Goal: Task Accomplishment & Management: Use online tool/utility

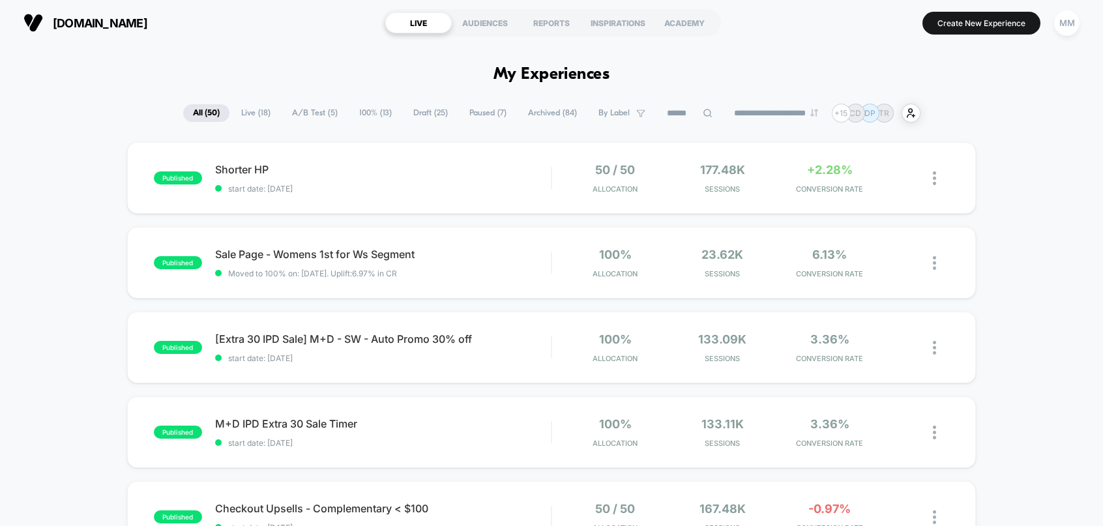
scroll to position [15, 0]
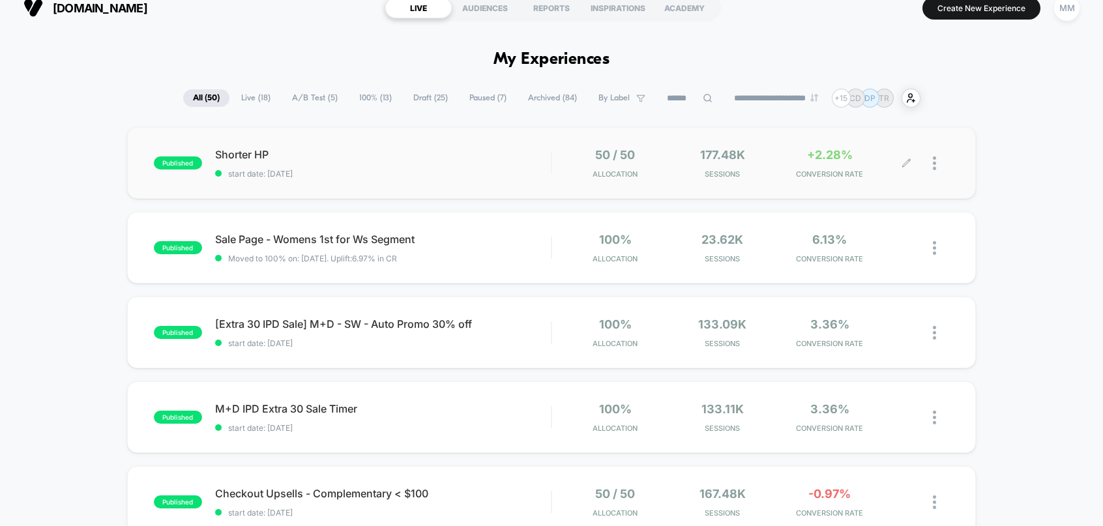
click at [938, 166] on div at bounding box center [941, 163] width 16 height 31
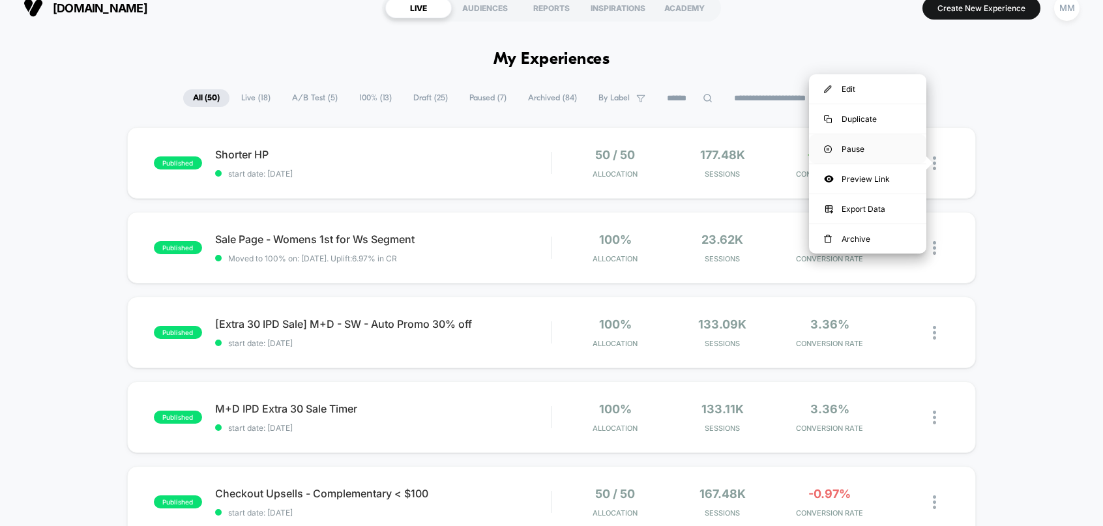
click at [882, 145] on div "Pause" at bounding box center [867, 148] width 117 height 29
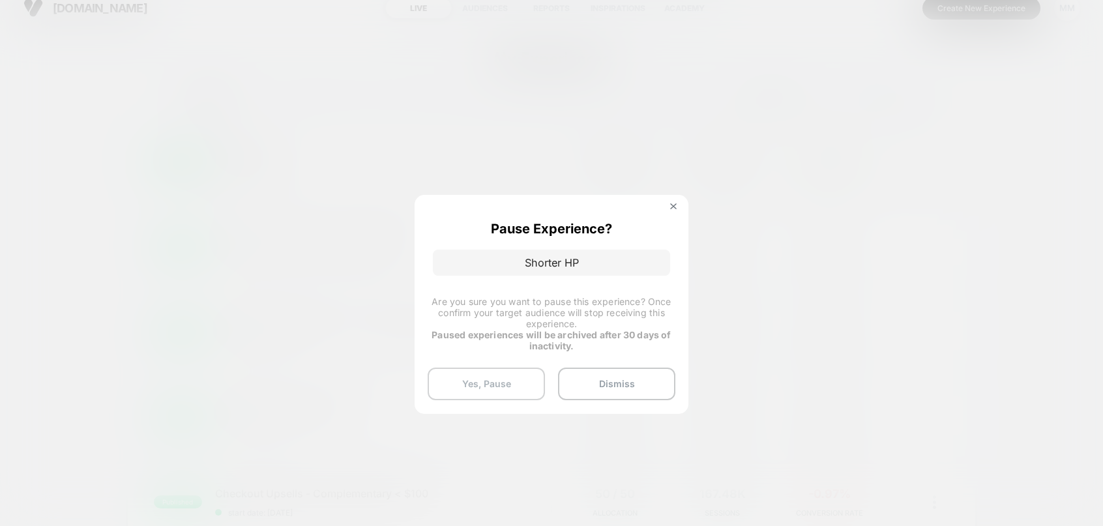
click at [458, 386] on button "Yes, Pause" at bounding box center [486, 384] width 117 height 33
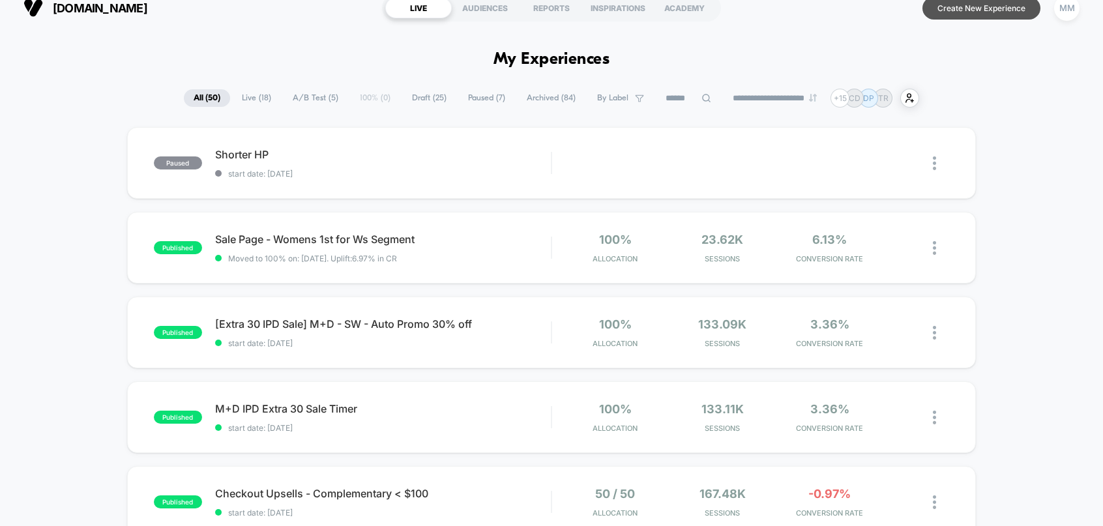
click at [974, 6] on button "Create New Experience" at bounding box center [982, 8] width 118 height 23
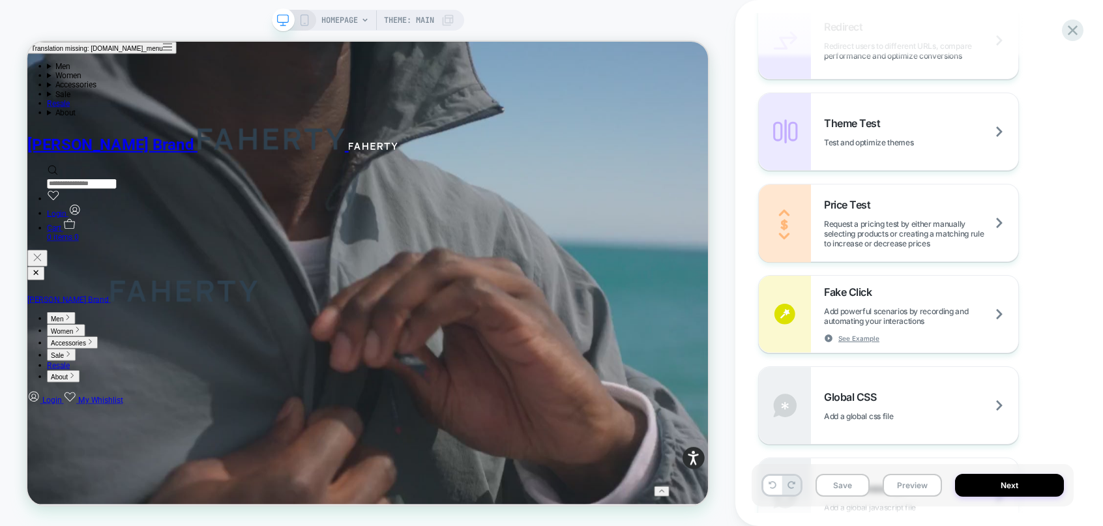
scroll to position [631, 0]
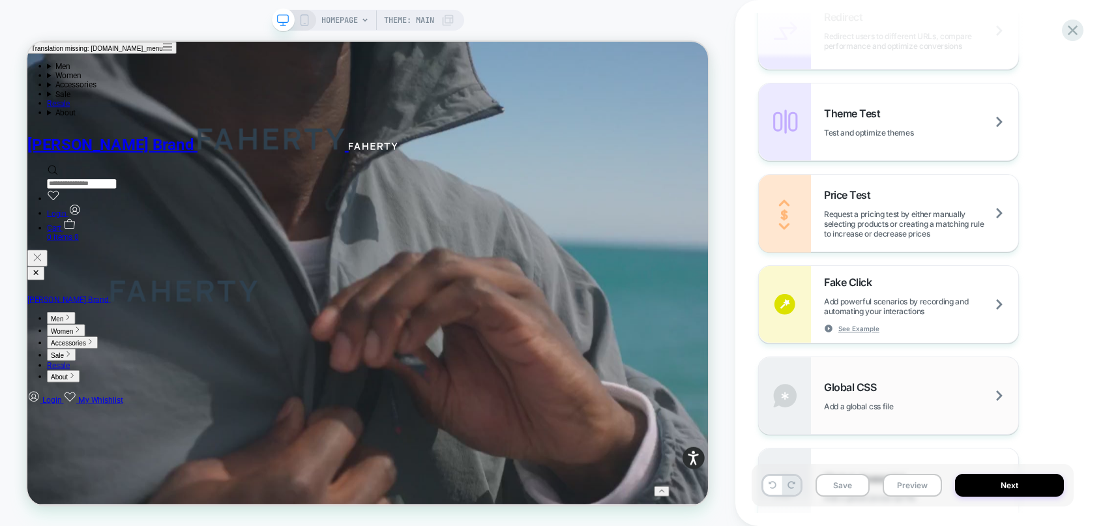
click at [929, 391] on div "Global CSS Add a global css file" at bounding box center [921, 396] width 194 height 31
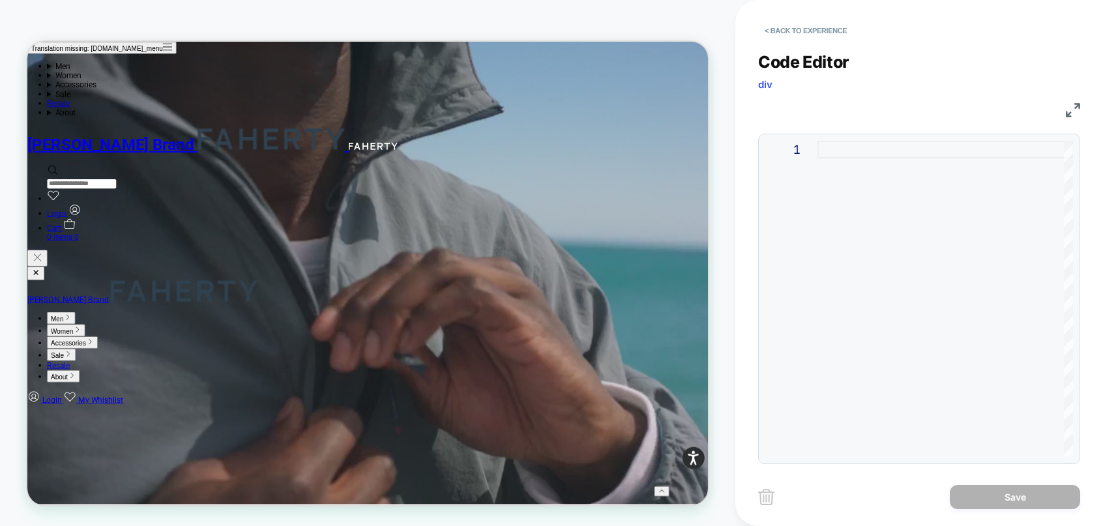
click at [842, 205] on div at bounding box center [946, 299] width 256 height 316
type textarea "**********"
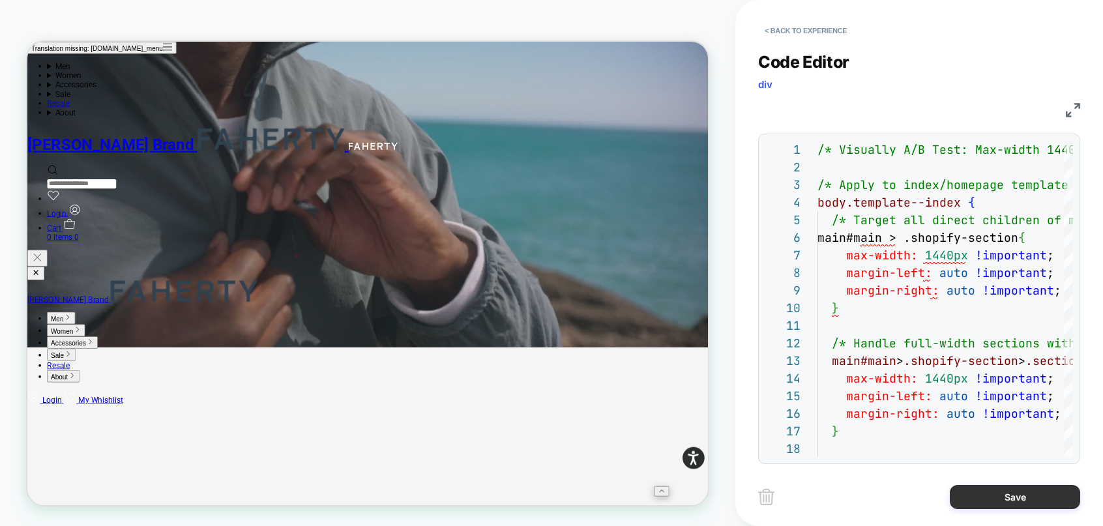
click at [987, 498] on button "Save" at bounding box center [1015, 497] width 130 height 24
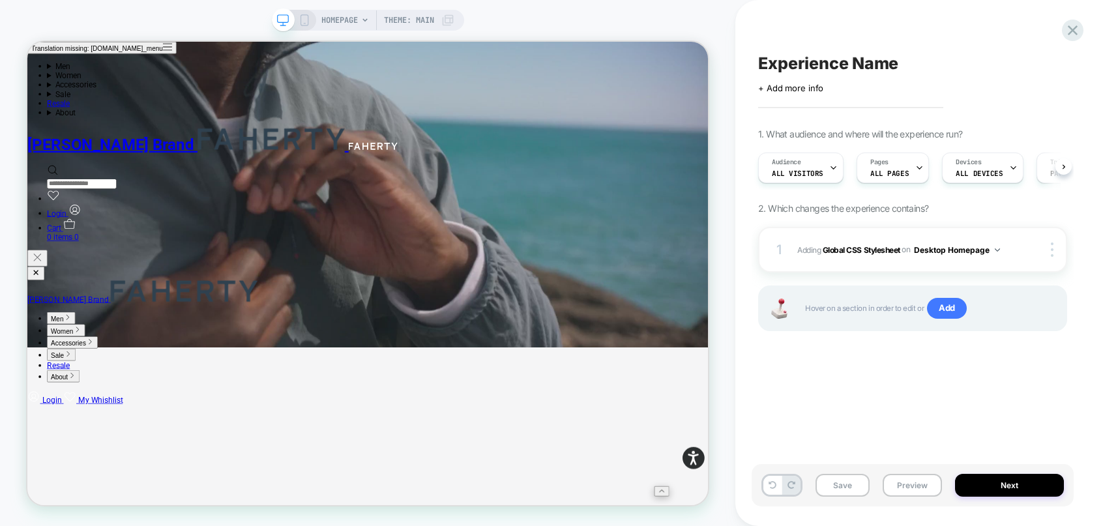
scroll to position [0, 1]
click at [917, 485] on button "Preview" at bounding box center [912, 485] width 59 height 23
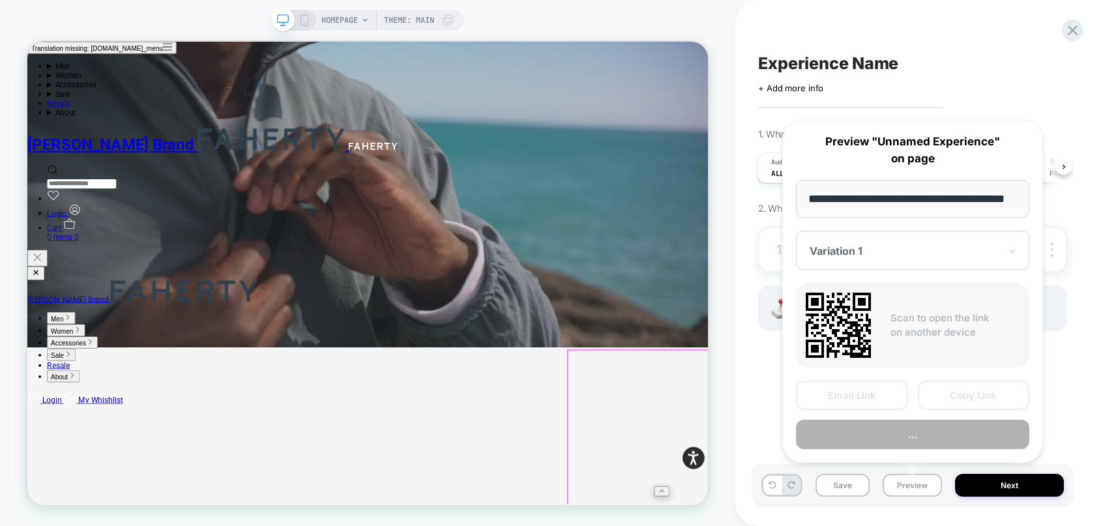
scroll to position [0, 29]
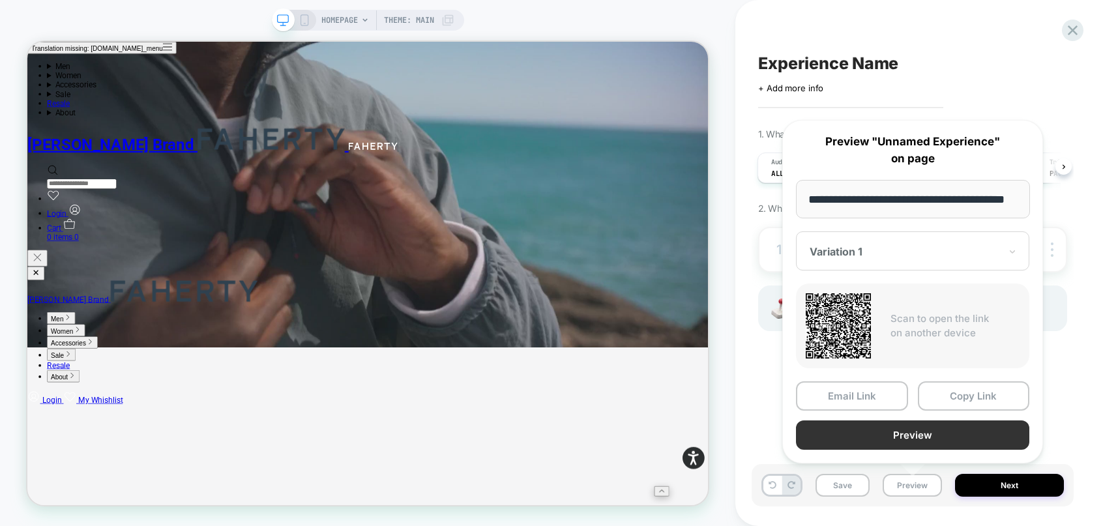
click at [949, 432] on button "Preview" at bounding box center [912, 435] width 233 height 29
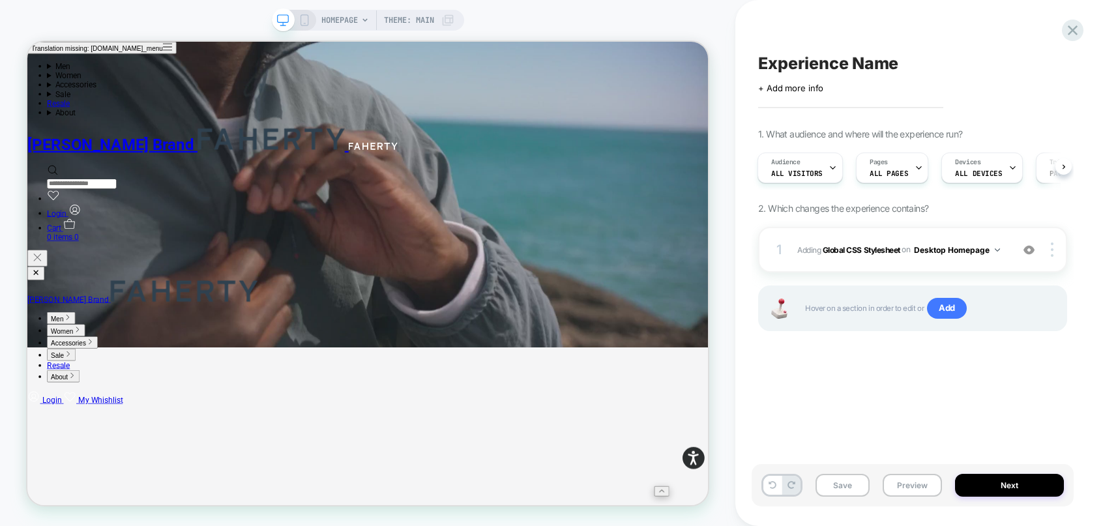
click at [816, 61] on span "Experience Name" at bounding box center [828, 63] width 140 height 20
type textarea "**********"
click at [995, 481] on button "Next" at bounding box center [1009, 485] width 109 height 23
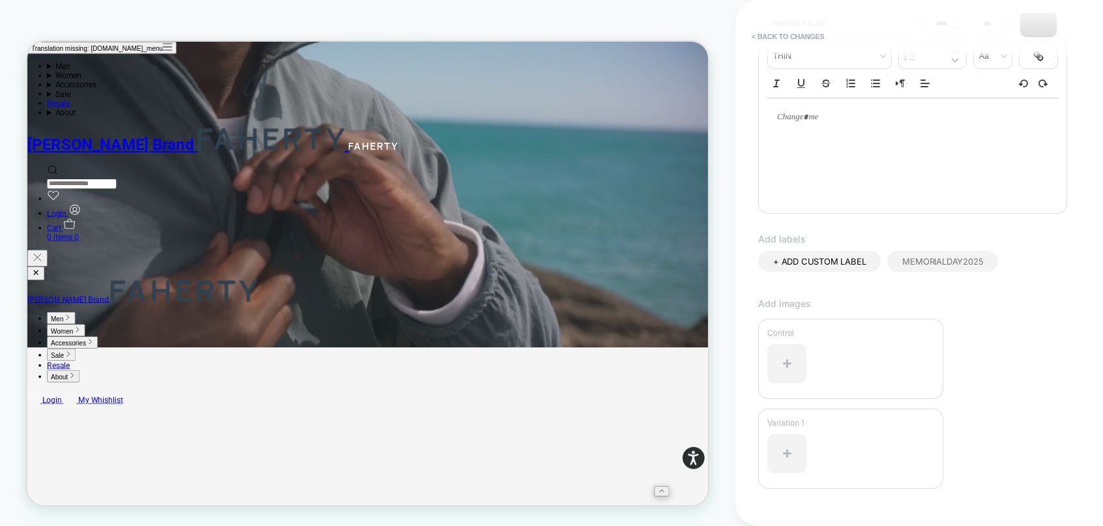
scroll to position [288, 0]
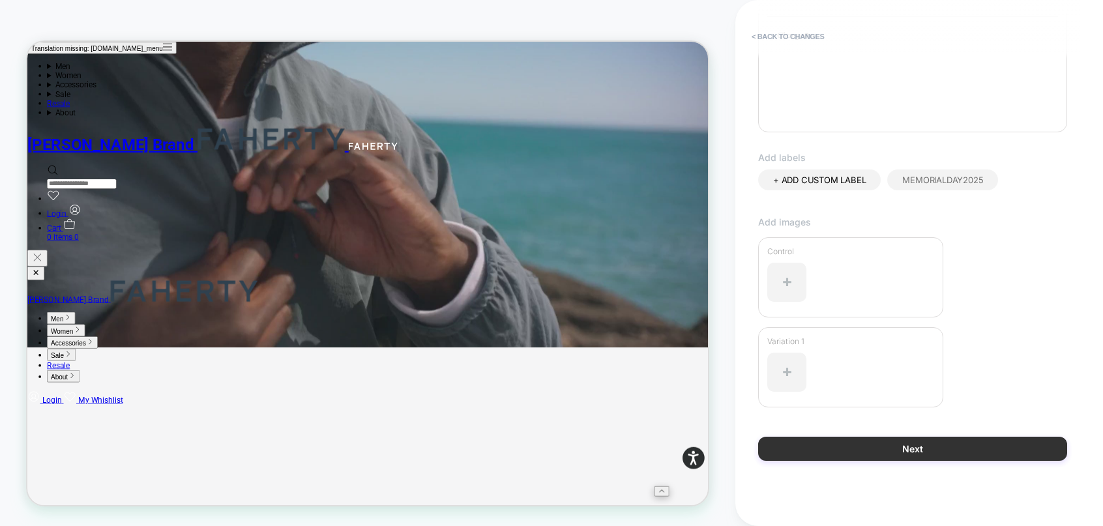
type input "**********"
click at [937, 449] on button "Next" at bounding box center [912, 449] width 309 height 24
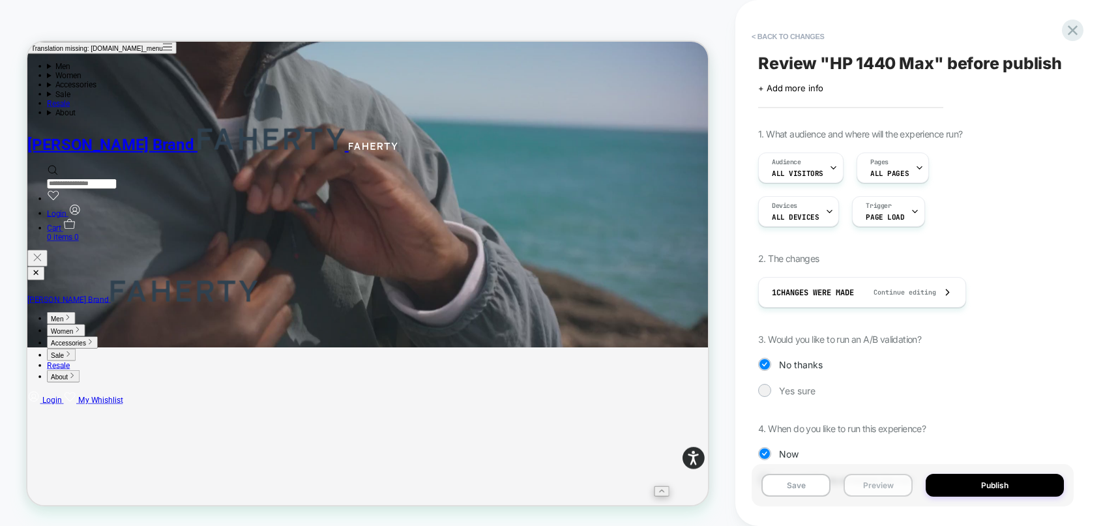
click at [878, 487] on button "Preview" at bounding box center [878, 485] width 69 height 23
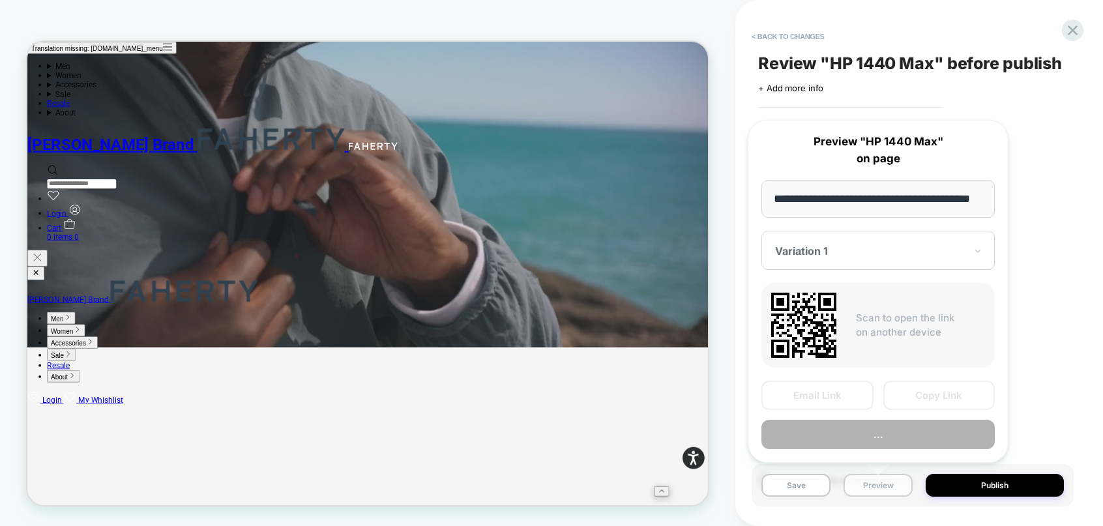
scroll to position [0, 29]
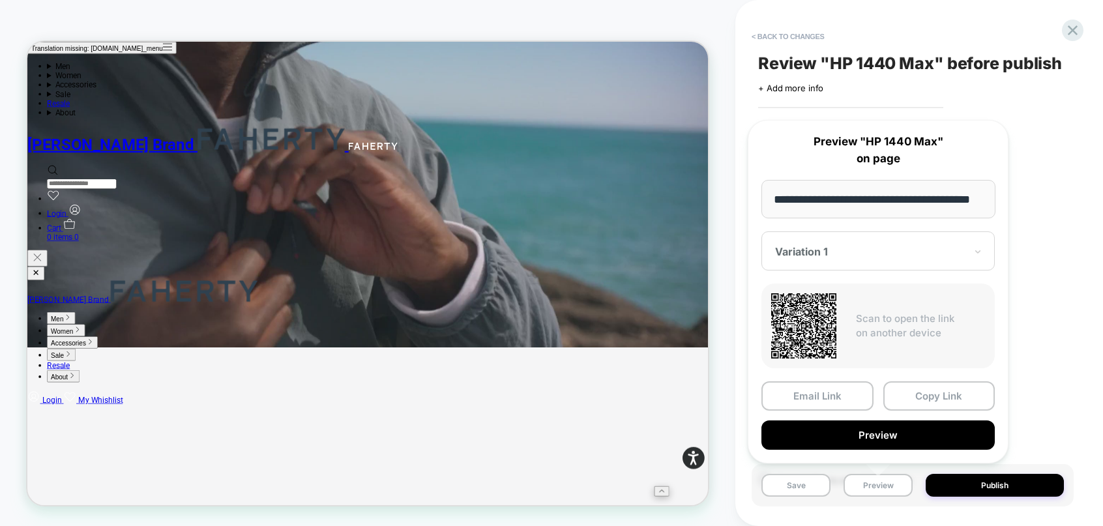
click at [870, 198] on input "**********" at bounding box center [879, 199] width 234 height 38
click at [951, 395] on button "Copy Link" at bounding box center [940, 396] width 112 height 29
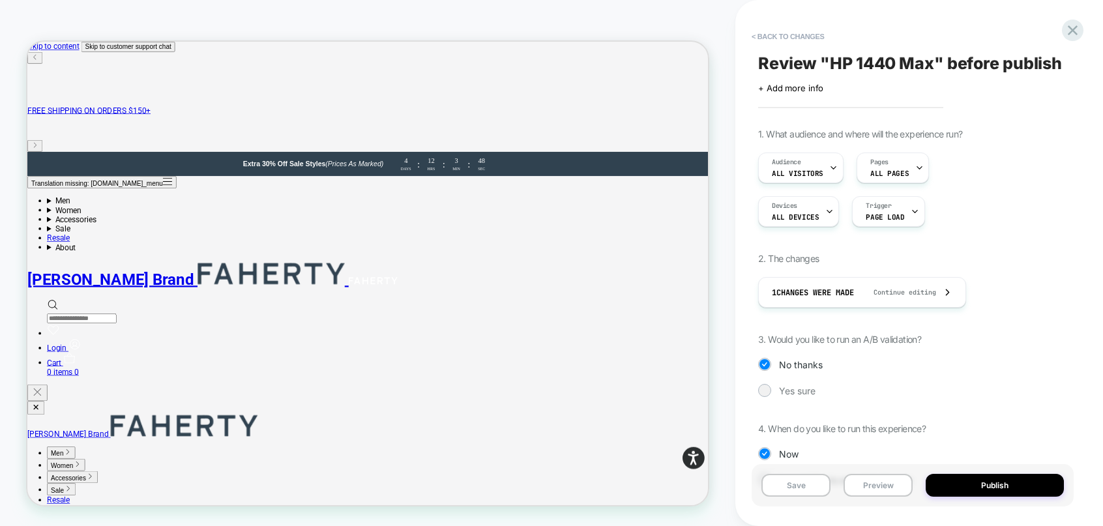
scroll to position [44, 0]
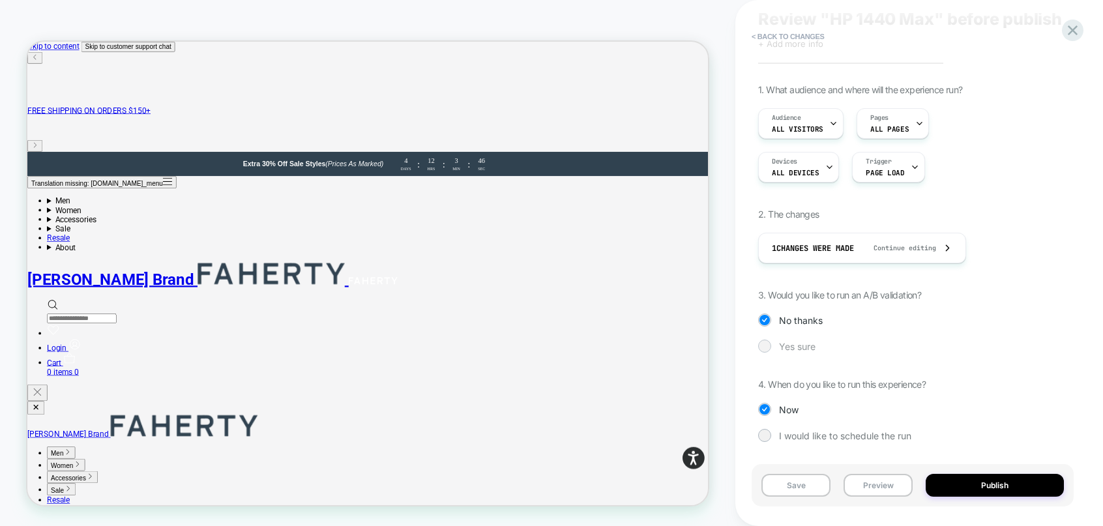
click at [768, 348] on div at bounding box center [765, 346] width 10 height 10
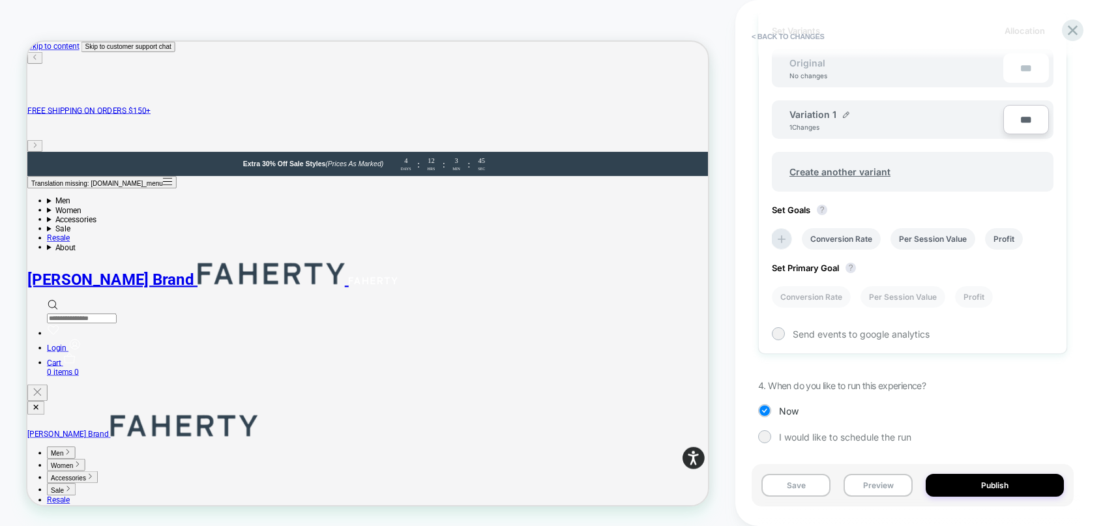
scroll to position [400, 0]
click at [846, 112] on img at bounding box center [846, 113] width 7 height 7
click at [826, 115] on input "**********" at bounding box center [837, 118] width 95 height 25
click at [826, 115] on input "**********" at bounding box center [837, 120] width 95 height 25
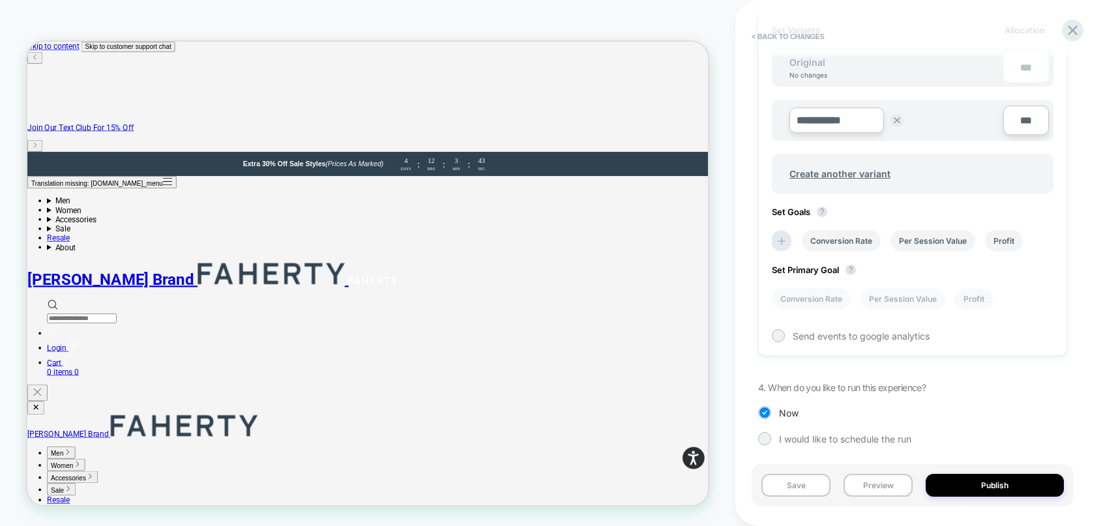
scroll to position [395, 0]
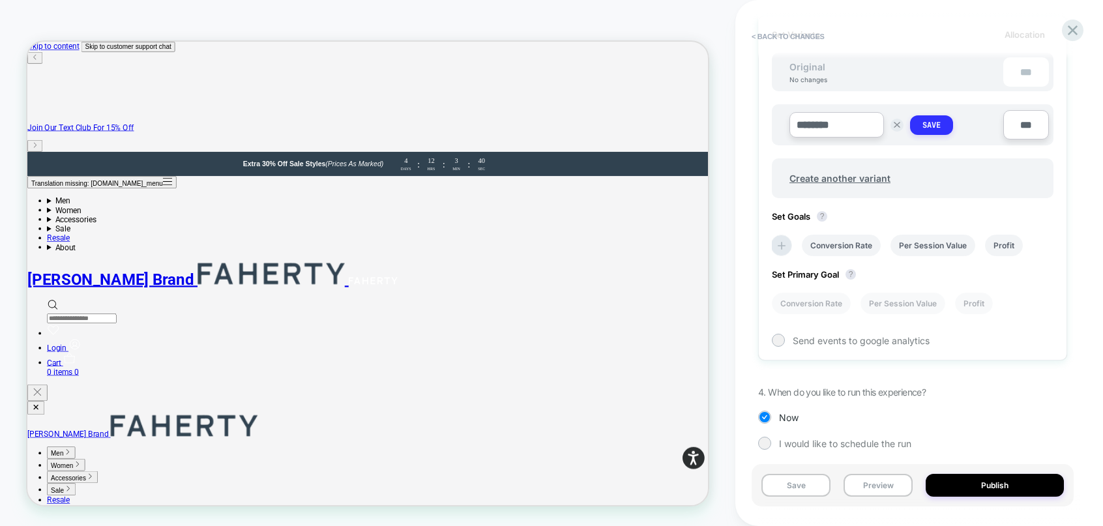
type input "********"
click at [946, 121] on button "Save" at bounding box center [931, 125] width 43 height 20
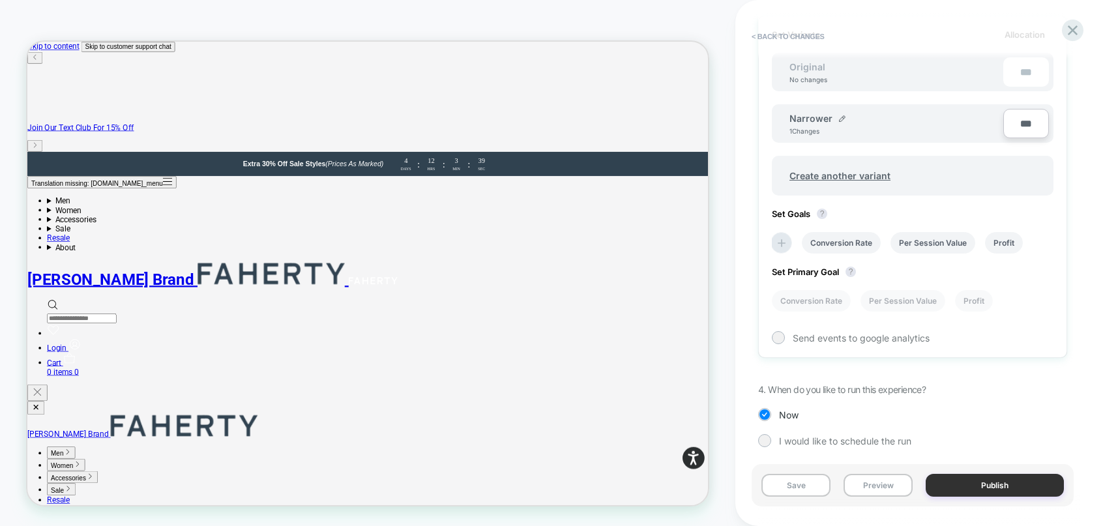
click at [997, 491] on button "Publish" at bounding box center [995, 485] width 138 height 23
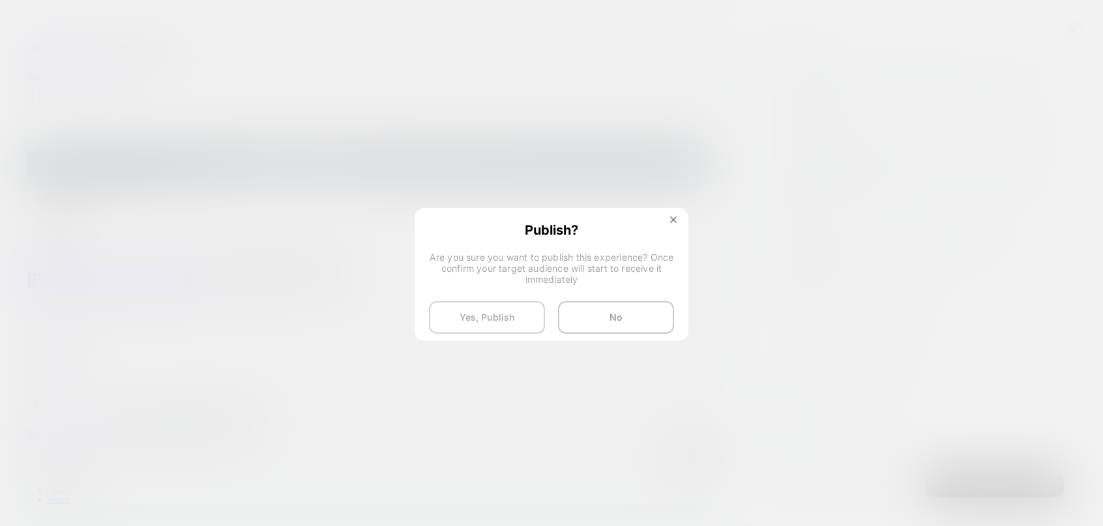
click at [466, 325] on button "Yes, Publish" at bounding box center [487, 317] width 116 height 33
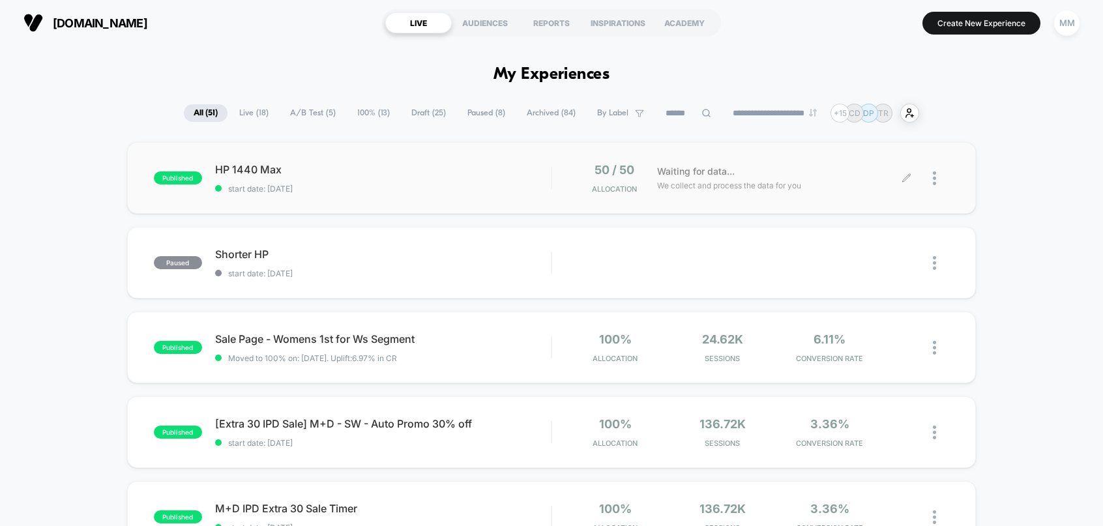
click at [926, 184] on div at bounding box center [928, 178] width 43 height 31
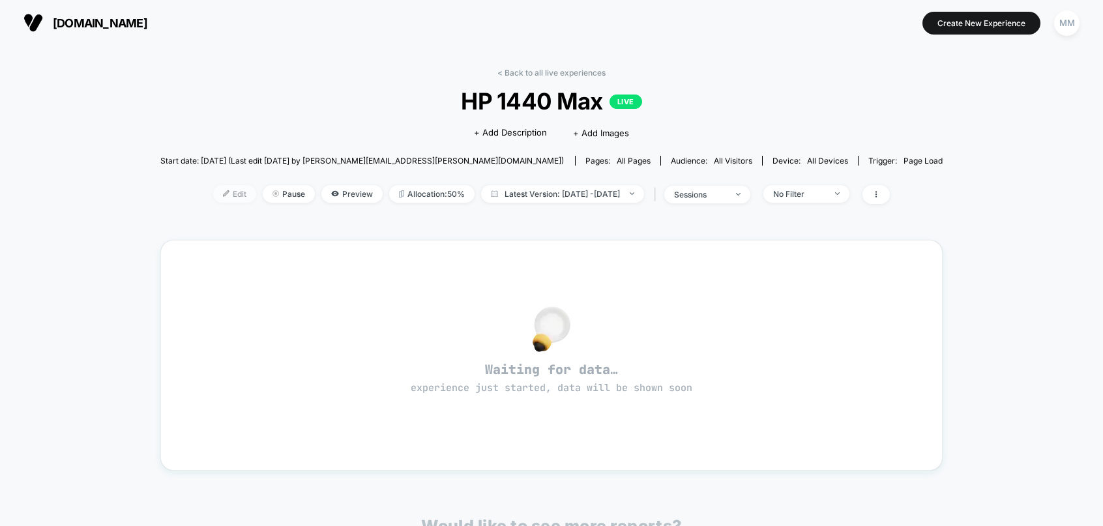
click at [215, 192] on span "Edit" at bounding box center [234, 194] width 43 height 18
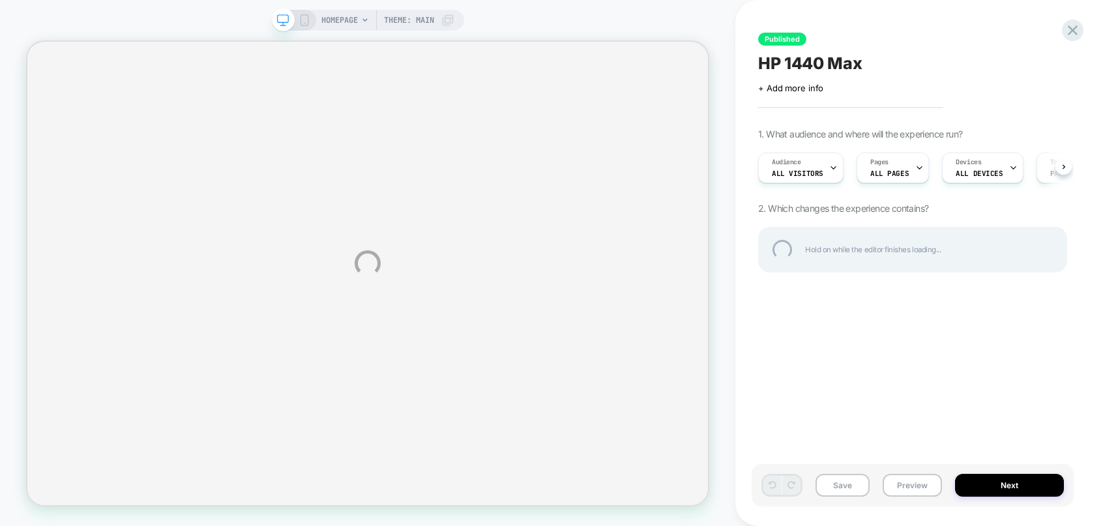
click at [798, 173] on div "HOMEPAGE Theme: MAIN Published HP 1440 Max Click to edit experience details + A…" at bounding box center [551, 263] width 1103 height 526
click at [904, 173] on div "HOMEPAGE Theme: MAIN Published HP 1440 Max Click to edit experience details + A…" at bounding box center [551, 263] width 1103 height 526
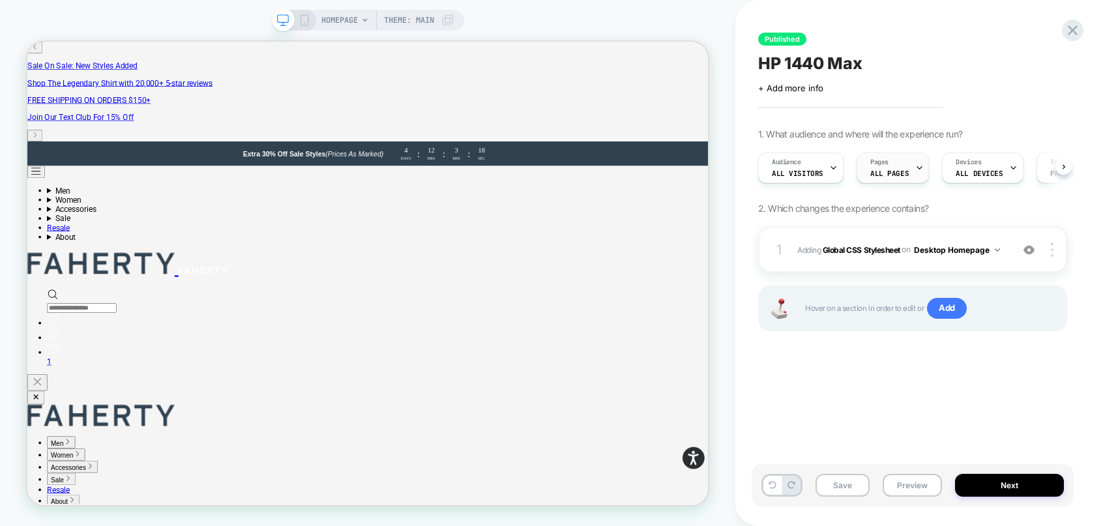
scroll to position [0, 1]
click at [884, 175] on span "ALL PAGES" at bounding box center [889, 173] width 38 height 9
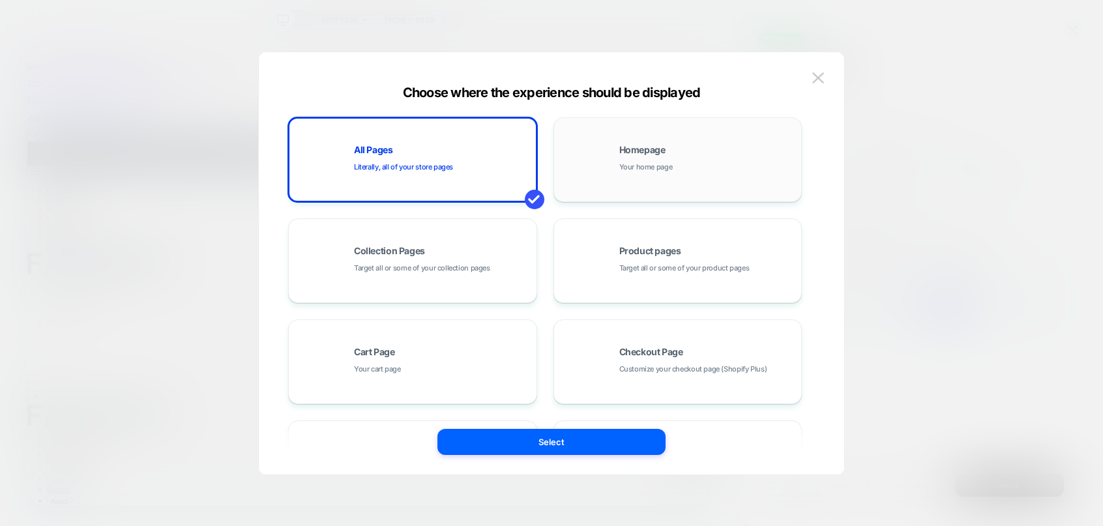
click at [709, 166] on div "Homepage Your home page" at bounding box center [708, 159] width 176 height 28
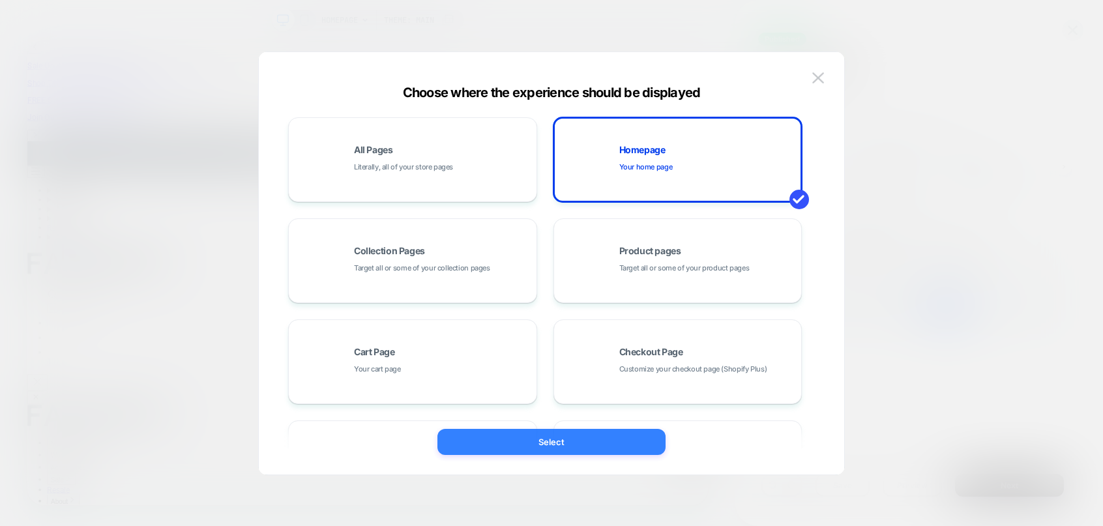
click at [565, 441] on button "Select" at bounding box center [552, 442] width 228 height 26
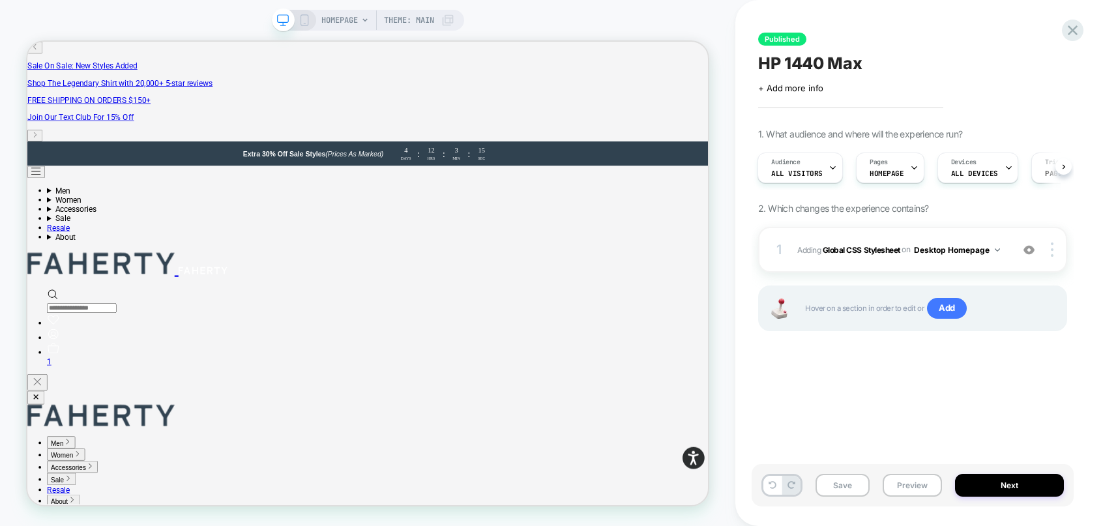
scroll to position [0, 79]
click at [914, 179] on div "Devices ALL DEVICES" at bounding box center [896, 167] width 73 height 29
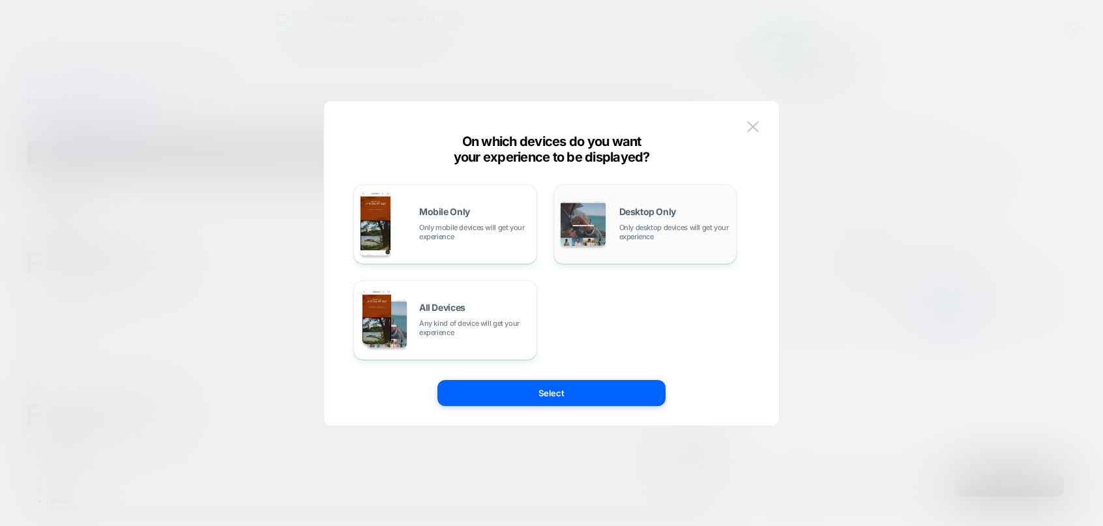
click at [625, 235] on span "Only desktop devices will get your experience" at bounding box center [675, 232] width 111 height 18
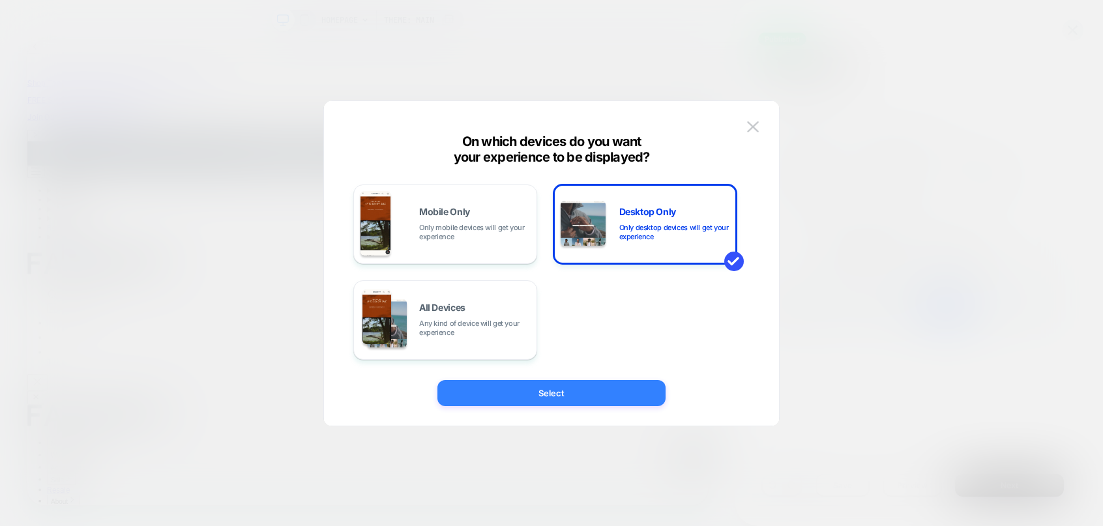
click at [586, 393] on button "Select" at bounding box center [552, 393] width 228 height 26
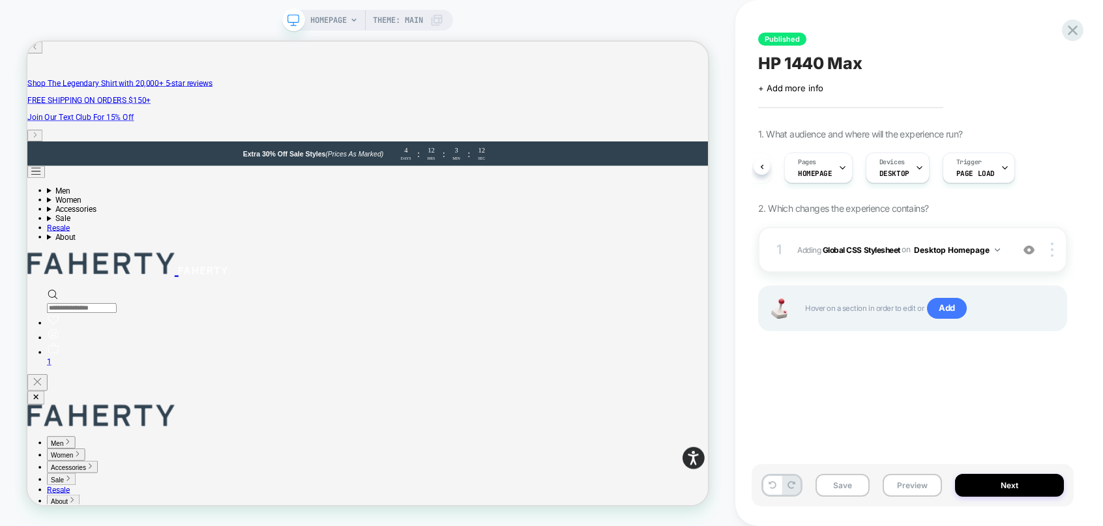
scroll to position [0, 63]
click at [1004, 483] on button "Next" at bounding box center [1009, 485] width 109 height 23
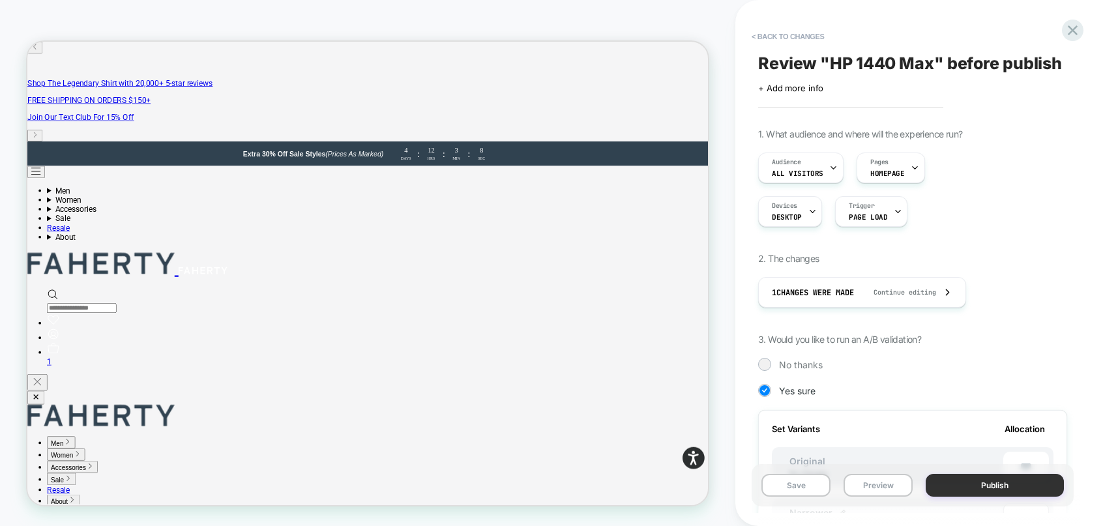
scroll to position [0, 1]
click at [998, 485] on button "Publish" at bounding box center [995, 485] width 138 height 23
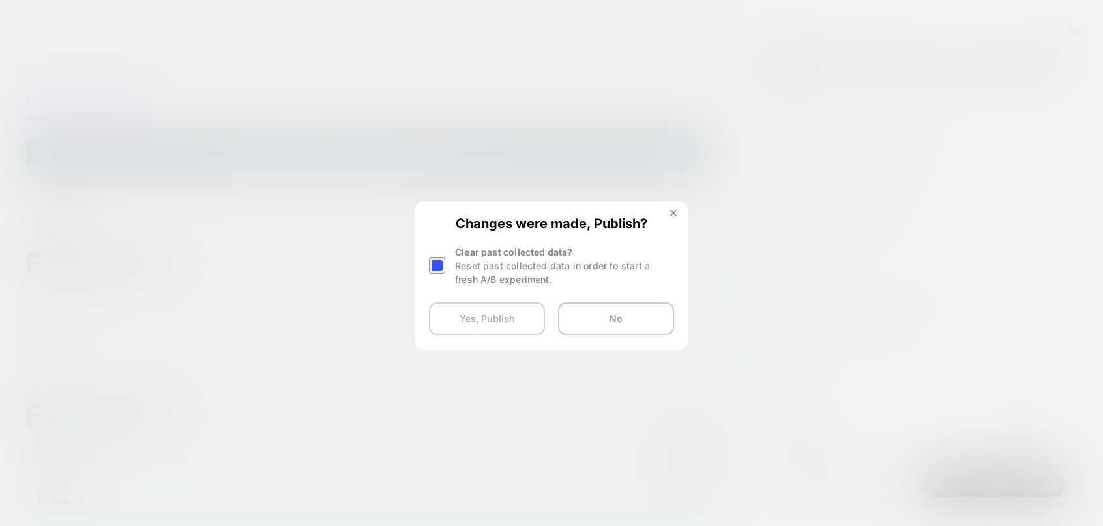
click at [470, 317] on button "Yes, Publish" at bounding box center [487, 319] width 116 height 33
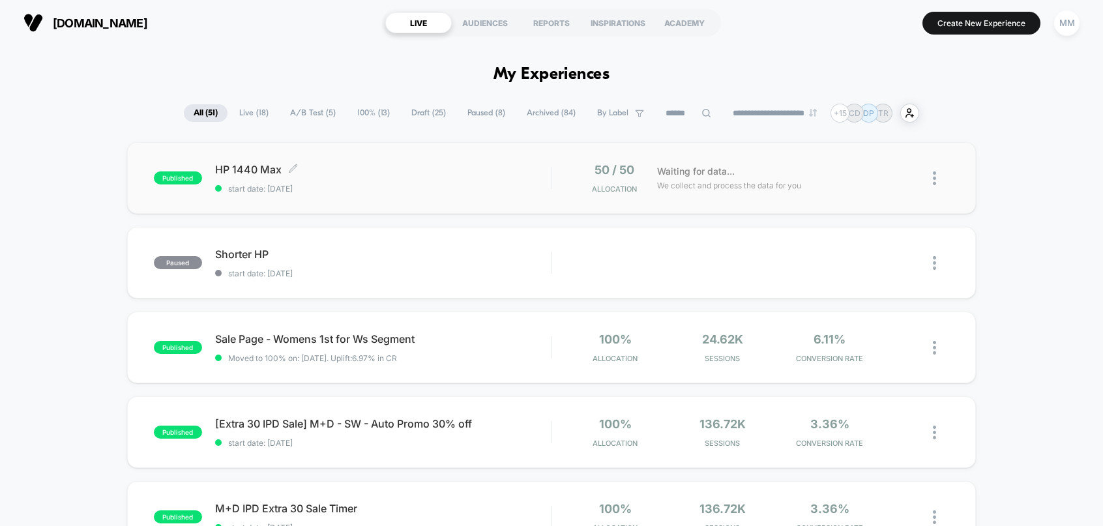
click at [348, 183] on div "HP 1440 Max Click to edit experience details Click to edit experience details s…" at bounding box center [383, 178] width 337 height 31
